Goal: Ask a question

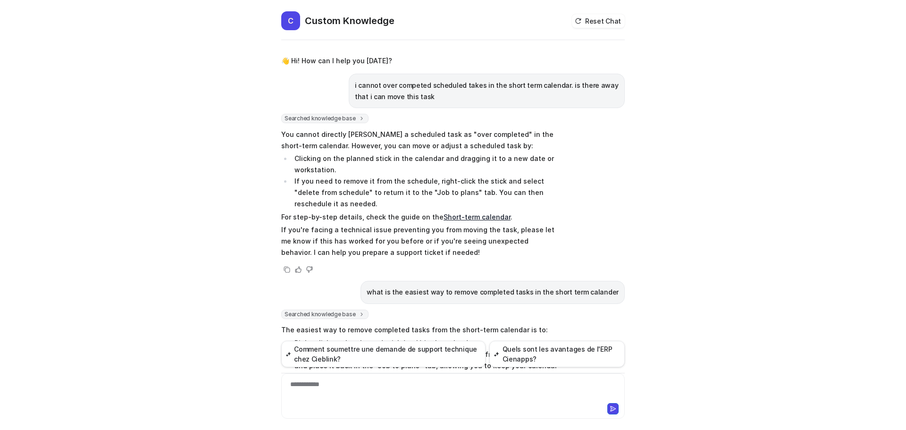
scroll to position [1257, 0]
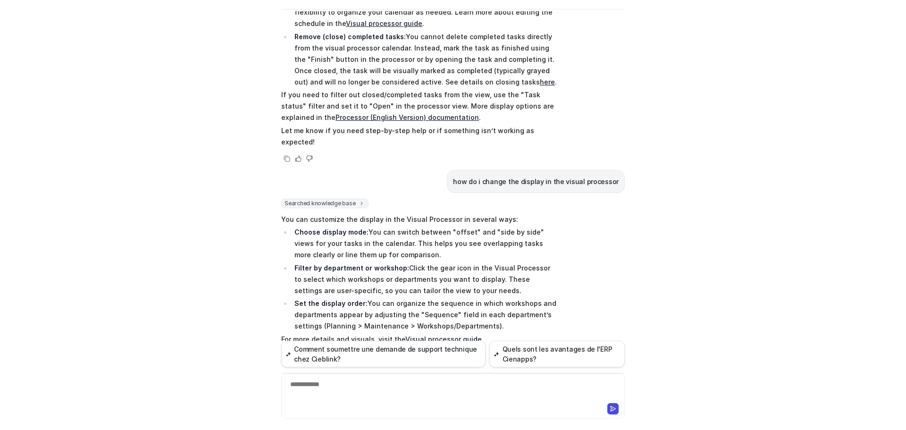
click at [365, 375] on div "**********" at bounding box center [452, 395] width 343 height 45
click at [353, 388] on div at bounding box center [453, 390] width 339 height 22
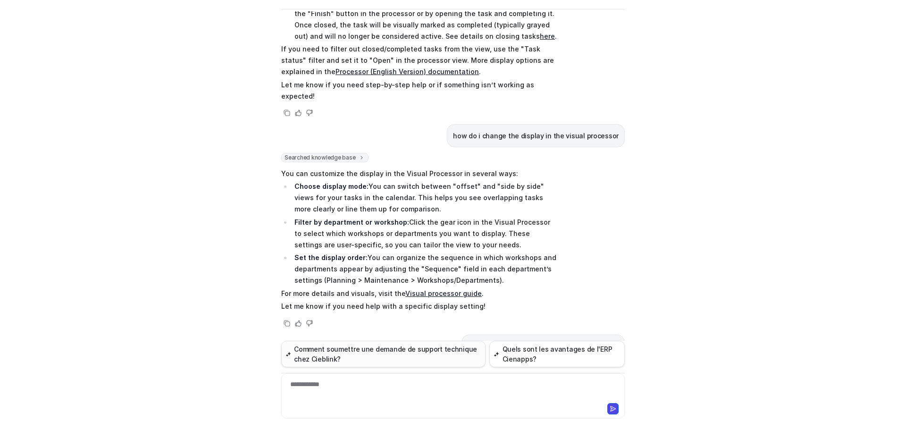
scroll to position [1306, 0]
